Goal: Task Accomplishment & Management: Use online tool/utility

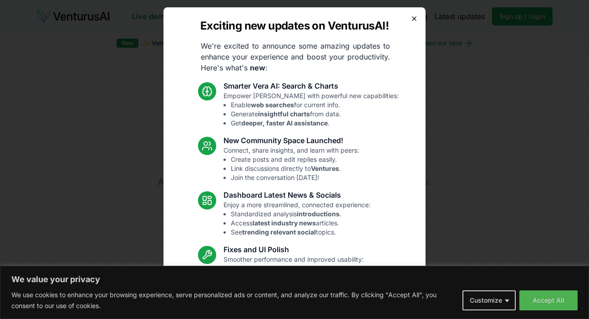
click at [414, 19] on icon "button" at bounding box center [414, 19] width 4 height 4
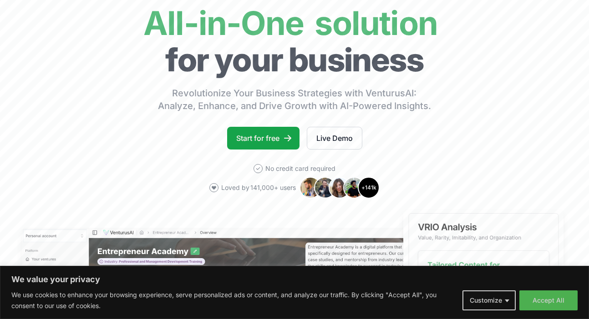
scroll to position [79, 0]
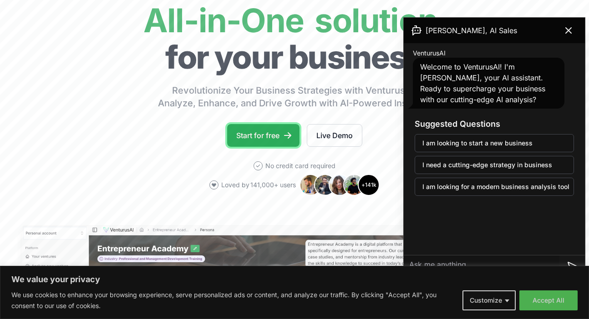
click at [272, 139] on link "Start for free" at bounding box center [263, 135] width 72 height 23
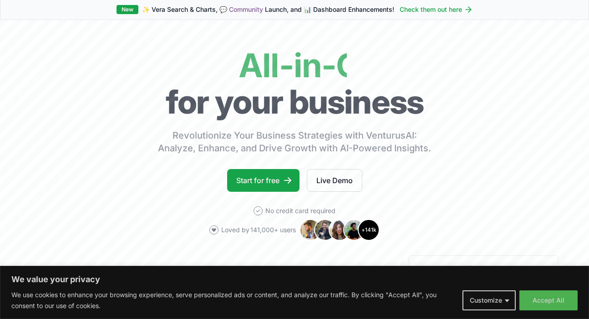
scroll to position [30, 0]
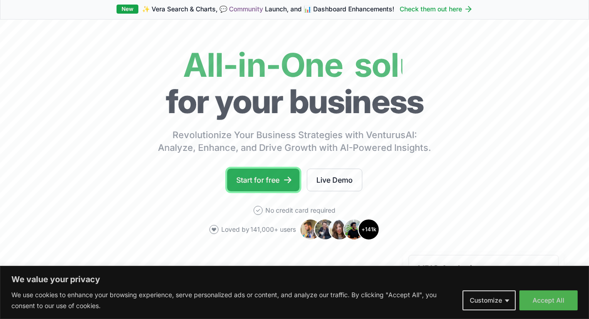
click at [252, 180] on link "Start for free" at bounding box center [263, 180] width 72 height 23
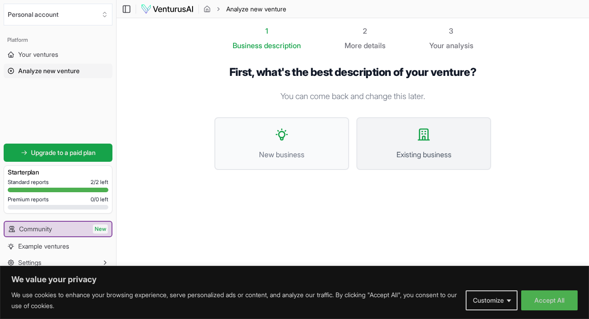
click at [405, 143] on button "Existing business" at bounding box center [423, 143] width 135 height 53
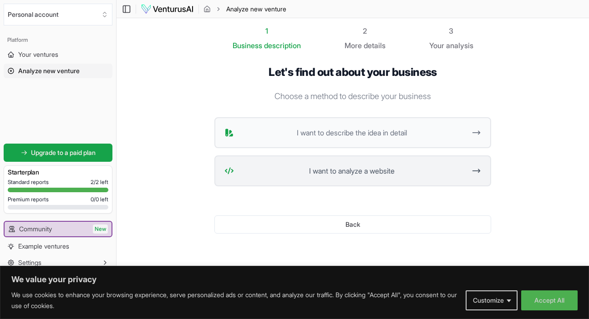
click at [391, 166] on span "I want to analyze a website" at bounding box center [352, 171] width 228 height 11
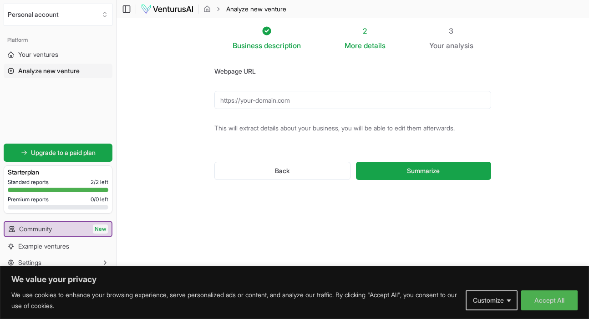
click at [322, 101] on input "Webpage URL" at bounding box center [352, 100] width 277 height 18
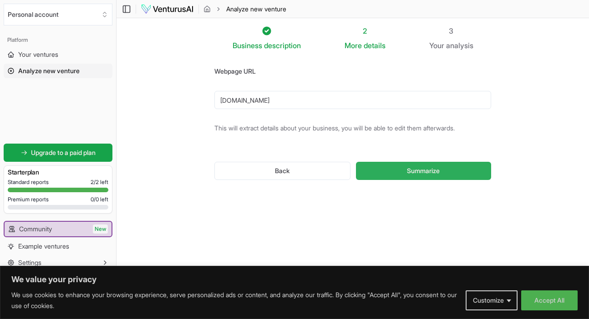
click at [423, 170] on span "Summarize" at bounding box center [423, 171] width 33 height 9
click at [217, 98] on input "www.andlisten.com" at bounding box center [352, 100] width 277 height 18
type input "https://www.andlisten.com"
click at [410, 169] on span "Summarize" at bounding box center [423, 171] width 33 height 9
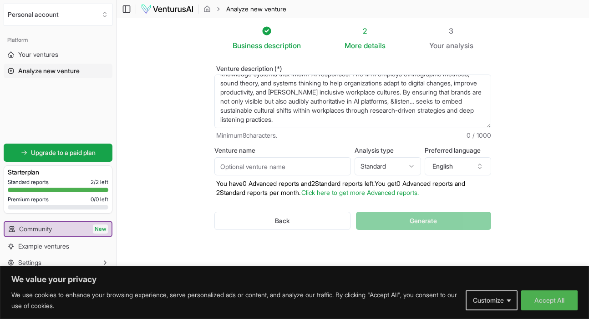
scroll to position [0, 0]
click at [294, 163] on input "Venture name" at bounding box center [282, 166] width 137 height 18
type input "&listen..."
click at [418, 172] on html "We value your privacy We use cookies to enhance your browsing experience, serve…" at bounding box center [294, 159] width 589 height 319
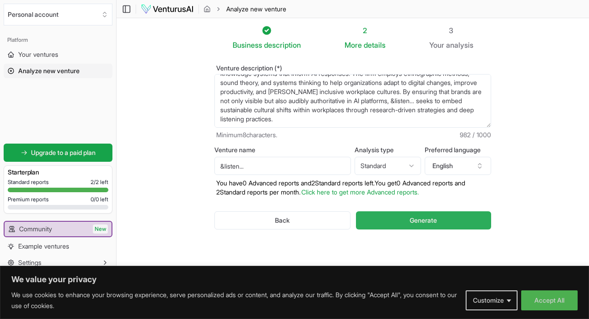
click at [429, 217] on span "Generate" at bounding box center [423, 220] width 27 height 9
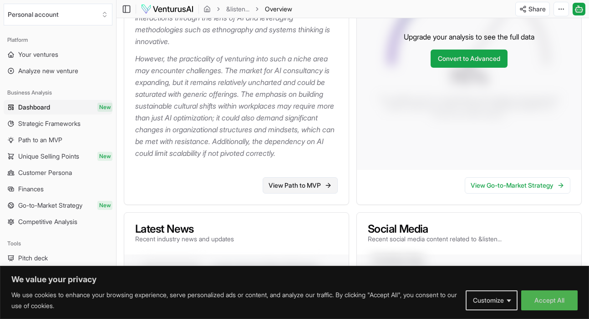
scroll to position [258, 0]
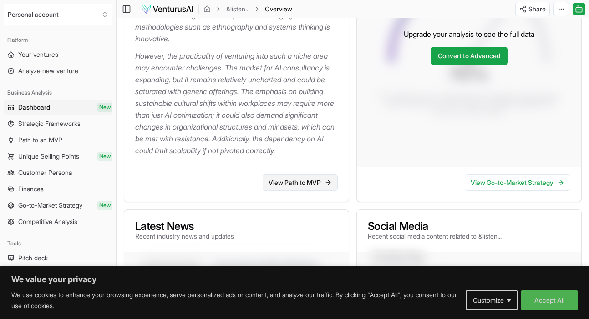
click at [324, 191] on link "View Path to MVP" at bounding box center [300, 183] width 75 height 16
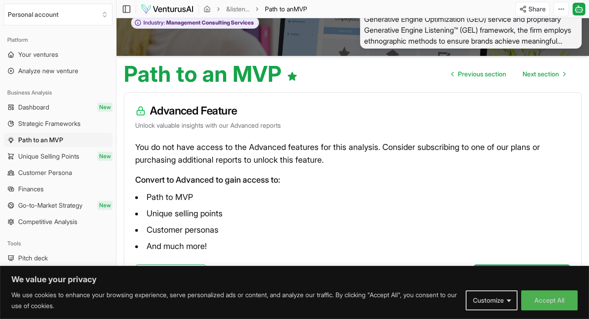
scroll to position [75, 0]
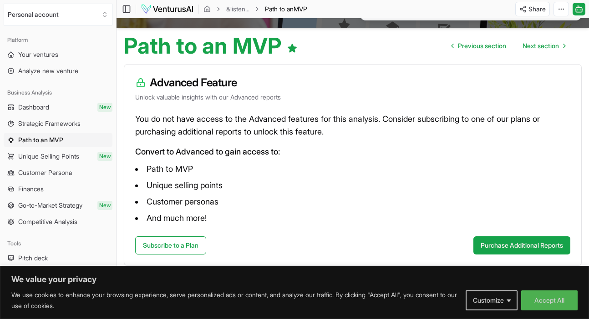
click at [45, 152] on span "Unique Selling Points" at bounding box center [48, 156] width 61 height 9
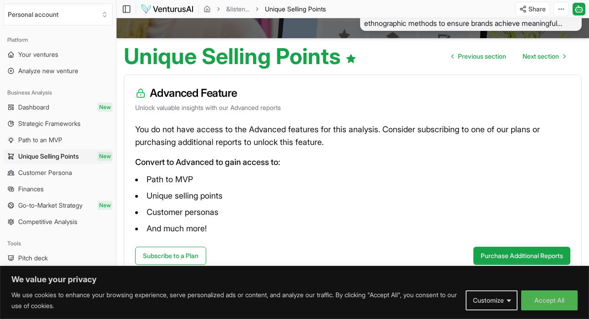
scroll to position [62, 0]
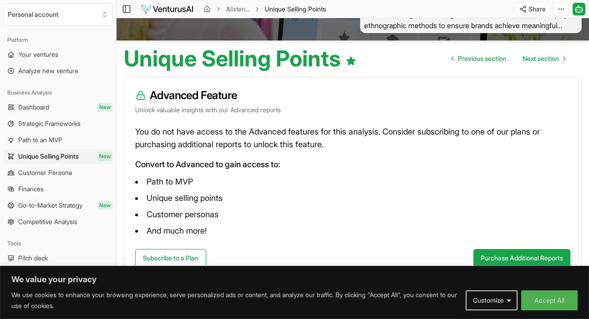
click at [51, 202] on span "Go-to-Market Strategy" at bounding box center [50, 205] width 64 height 9
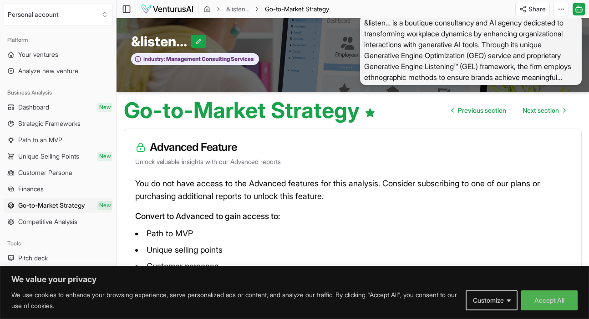
scroll to position [75, 0]
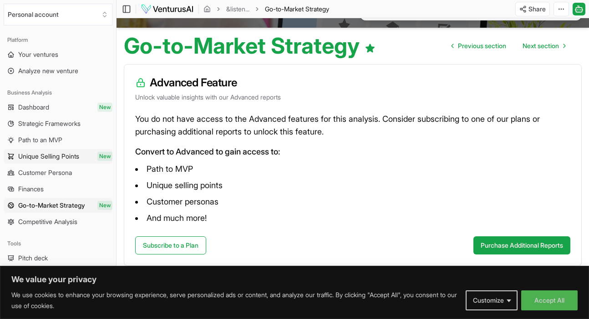
click at [61, 153] on span "Unique Selling Points" at bounding box center [48, 156] width 61 height 9
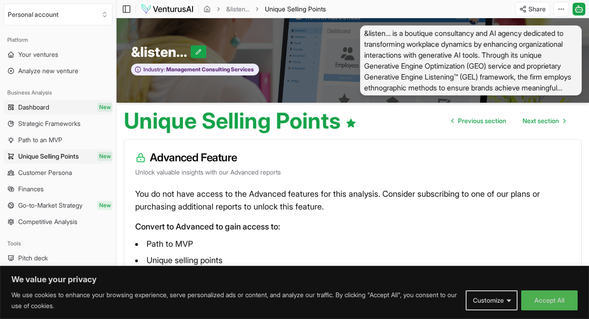
click at [66, 102] on link "Dashboard New" at bounding box center [58, 107] width 109 height 15
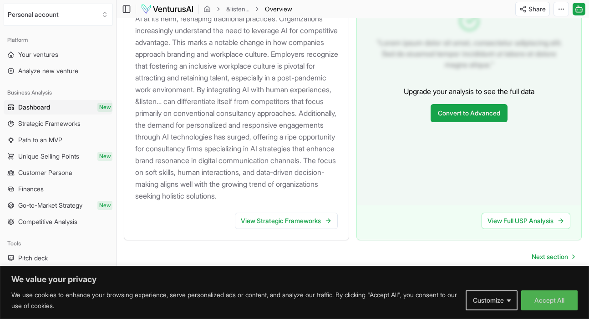
scroll to position [1089, 0]
click at [268, 225] on link "View Strategic Frameworks" at bounding box center [286, 221] width 103 height 16
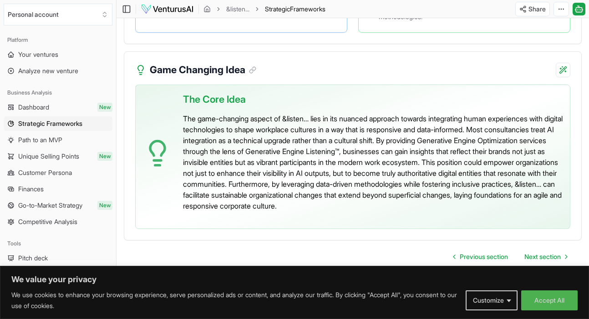
scroll to position [2200, 0]
click at [556, 257] on span "Next section" at bounding box center [542, 257] width 36 height 9
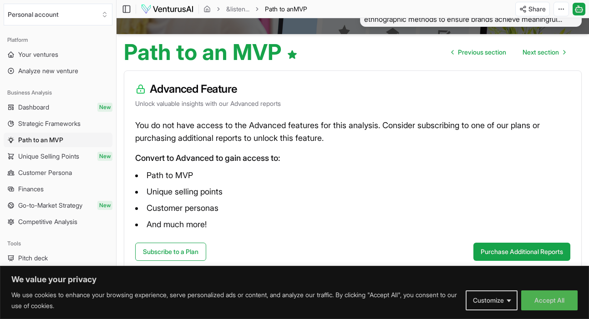
scroll to position [75, 0]
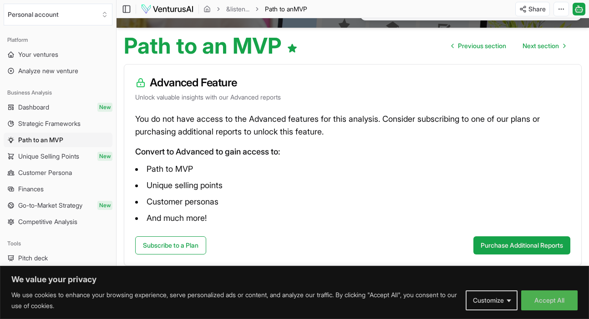
click at [64, 110] on link "Dashboard New" at bounding box center [58, 107] width 109 height 15
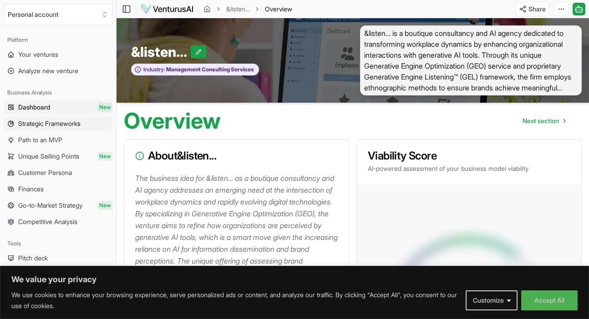
click at [45, 121] on span "Strategic Frameworks" at bounding box center [49, 123] width 62 height 9
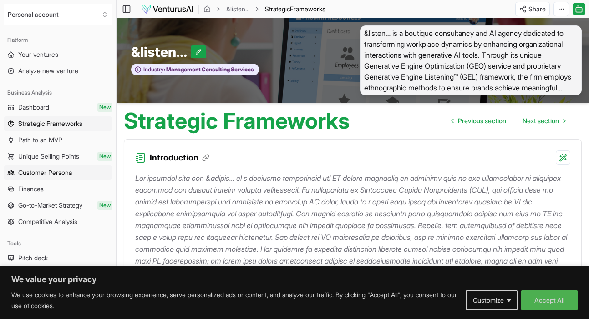
click at [77, 172] on link "Customer Persona" at bounding box center [58, 173] width 109 height 15
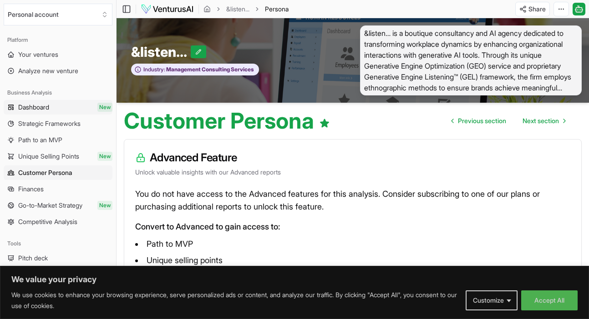
click at [55, 107] on link "Dashboard New" at bounding box center [58, 107] width 109 height 15
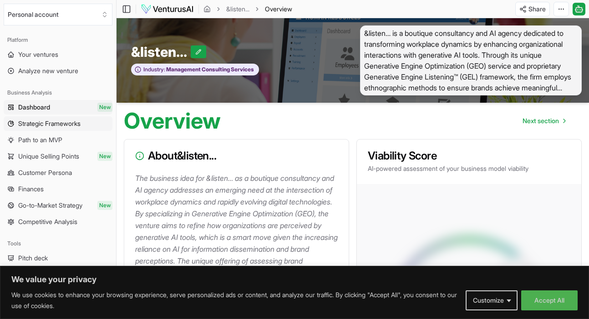
click at [48, 124] on span "Strategic Frameworks" at bounding box center [49, 123] width 62 height 9
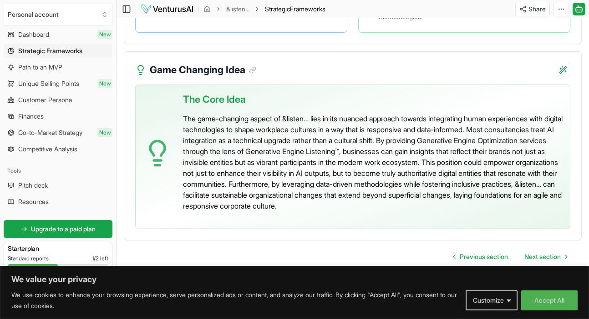
scroll to position [67, 0]
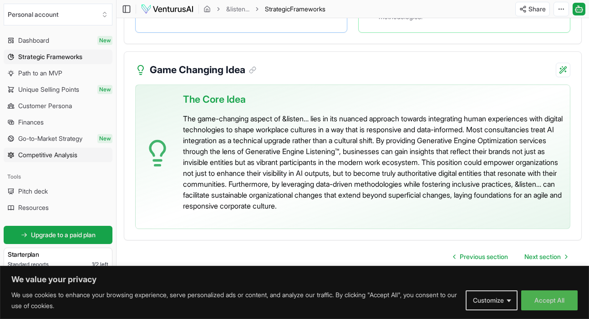
click at [48, 158] on span "Competitive Analysis" at bounding box center [47, 155] width 59 height 9
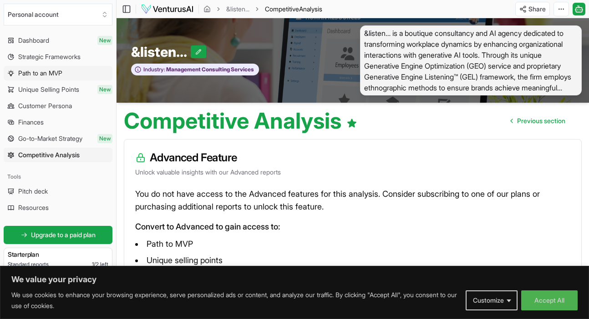
click at [51, 69] on span "Path to an MVP" at bounding box center [40, 73] width 44 height 9
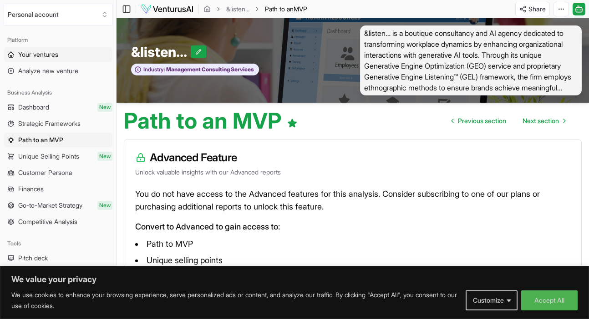
click at [54, 53] on span "Your ventures" at bounding box center [38, 54] width 40 height 9
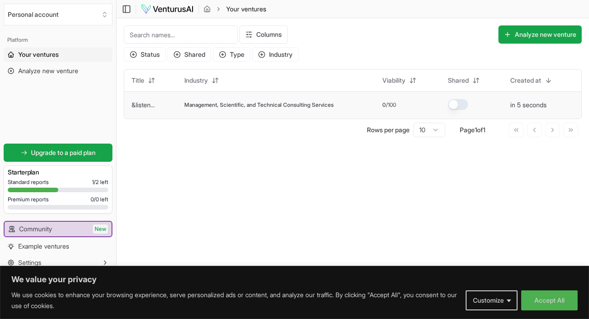
click at [198, 101] on span "Management, Scientific, and Technical Consulting Services" at bounding box center [258, 104] width 149 height 7
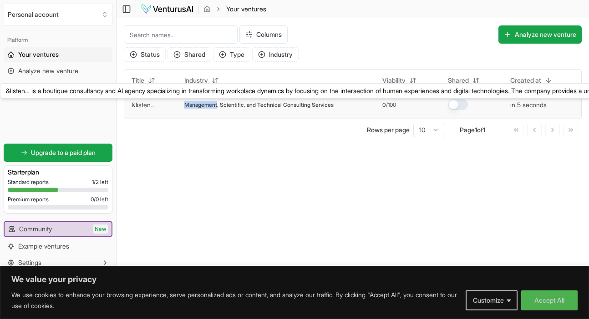
click at [143, 106] on link "&listen..." at bounding box center [142, 105] width 23 height 8
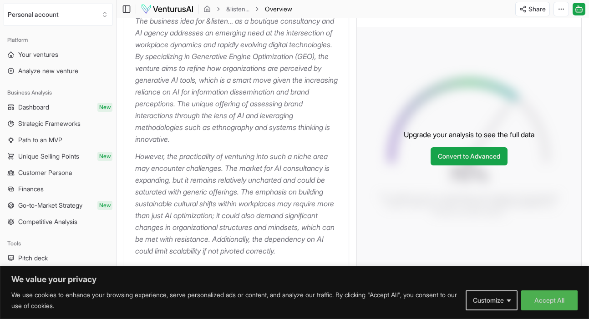
scroll to position [158, 0]
click at [463, 165] on link "Convert to Advanced" at bounding box center [468, 156] width 77 height 18
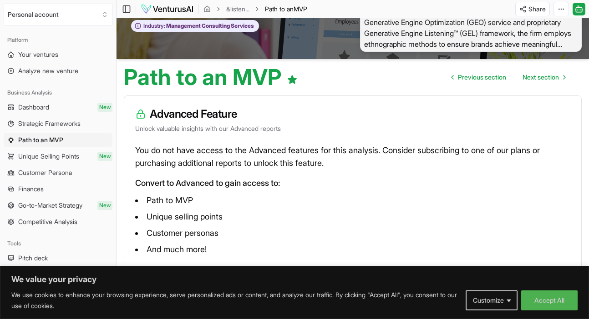
scroll to position [75, 0]
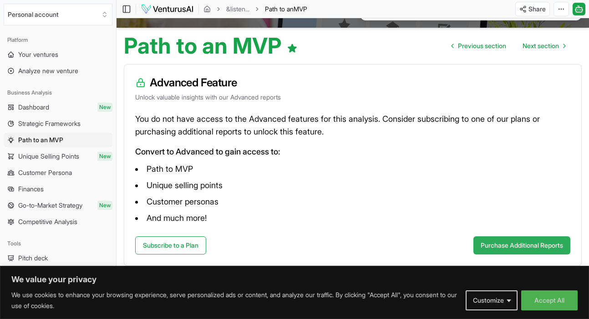
click at [480, 244] on button "Purchase Additional Reports" at bounding box center [521, 246] width 97 height 18
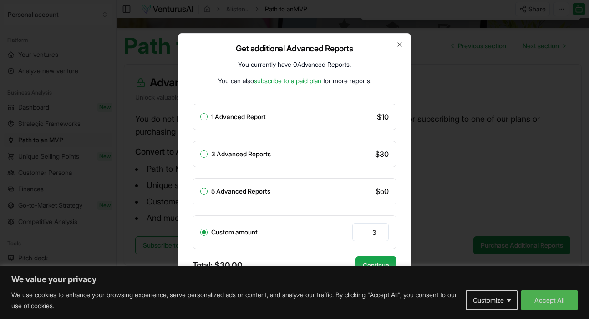
click at [306, 83] on link "subscribe to a paid plan" at bounding box center [287, 81] width 67 height 8
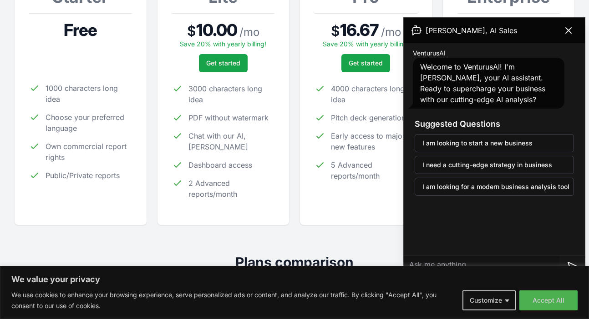
scroll to position [185, 0]
click at [572, 33] on icon at bounding box center [568, 30] width 11 height 11
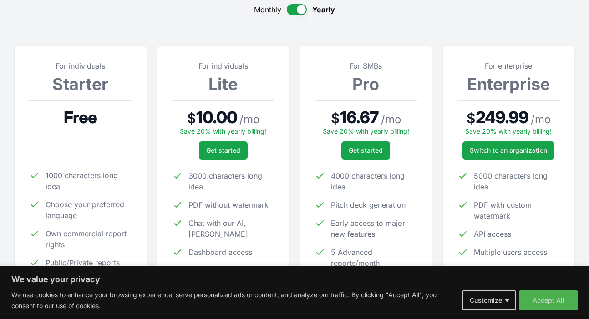
scroll to position [0, 0]
